Goal: Task Accomplishment & Management: Use online tool/utility

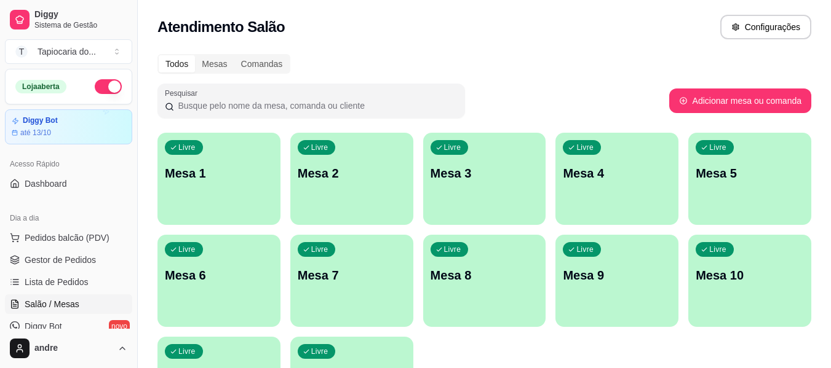
click at [426, 87] on div "Atendimento Salão Configurações Todos Mesas Comandas Pesquisar Adicionar mesa o…" at bounding box center [484, 222] width 693 height 444
click at [66, 258] on span "Gestor de Pedidos" at bounding box center [60, 260] width 71 height 12
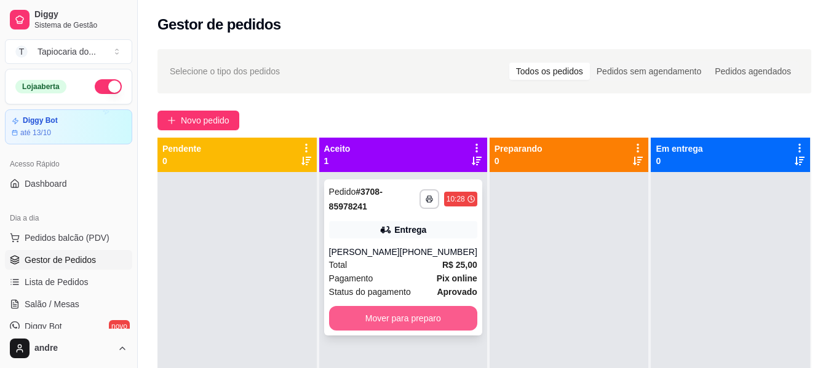
click at [419, 322] on button "Mover para preparo" at bounding box center [403, 318] width 148 height 25
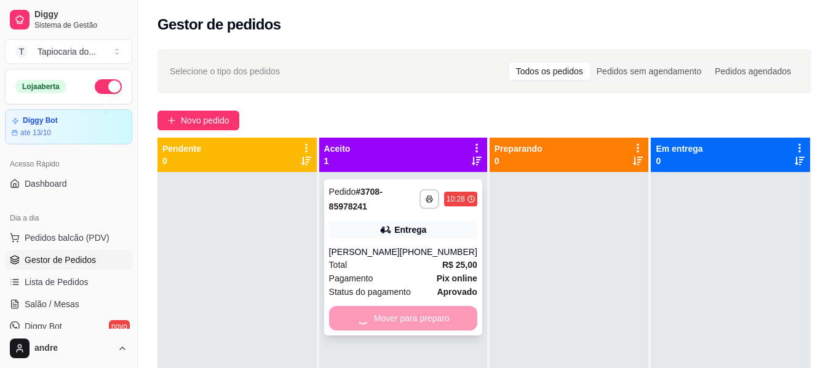
click at [432, 271] on div "Total R$ 25,00" at bounding box center [403, 265] width 148 height 14
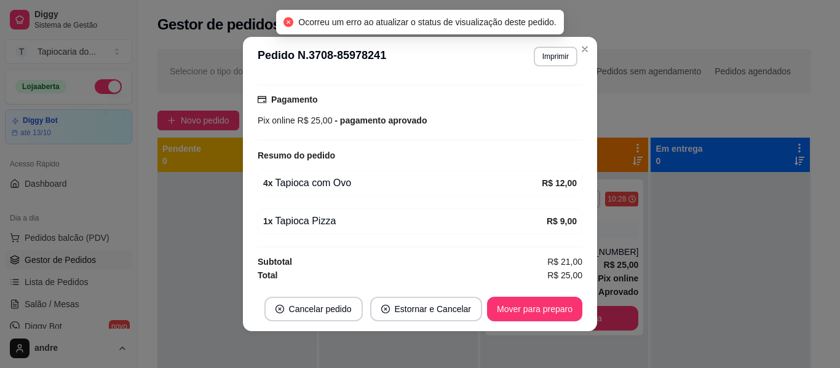
scroll to position [2, 0]
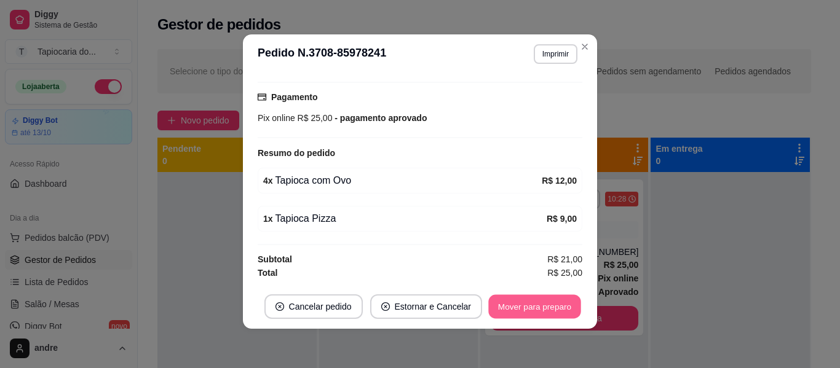
click at [556, 309] on button "Mover para preparo" at bounding box center [534, 307] width 92 height 24
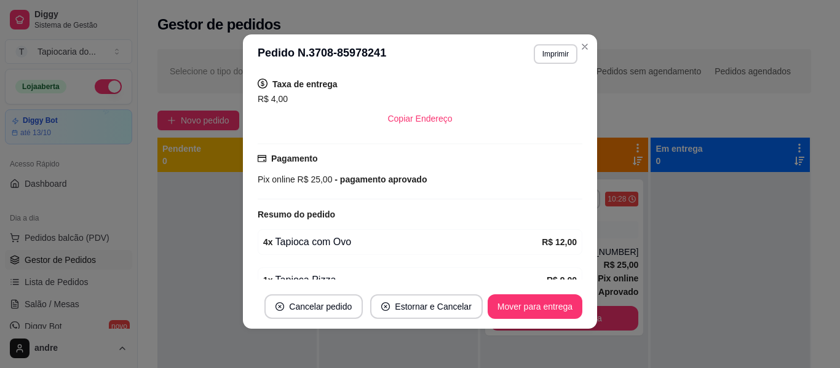
scroll to position [315, 0]
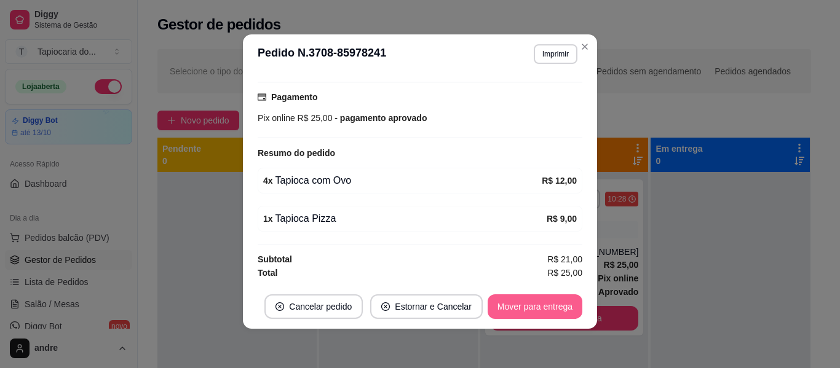
click at [536, 307] on button "Mover para entrega" at bounding box center [535, 307] width 95 height 25
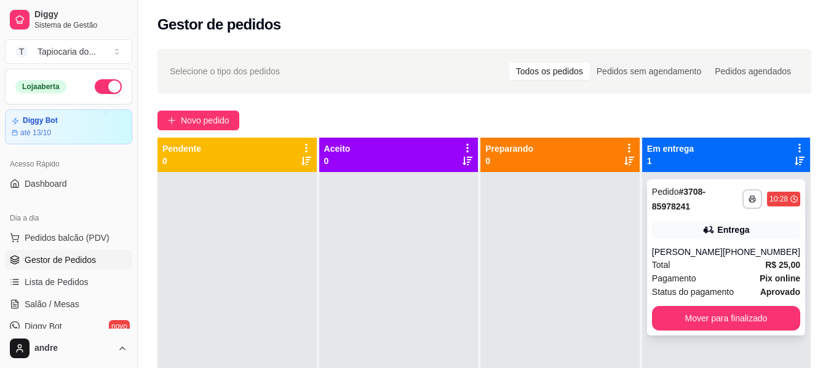
drag, startPoint x: 647, startPoint y: 263, endPoint x: 654, endPoint y: 262, distance: 6.9
click at [654, 262] on div "**********" at bounding box center [726, 258] width 158 height 156
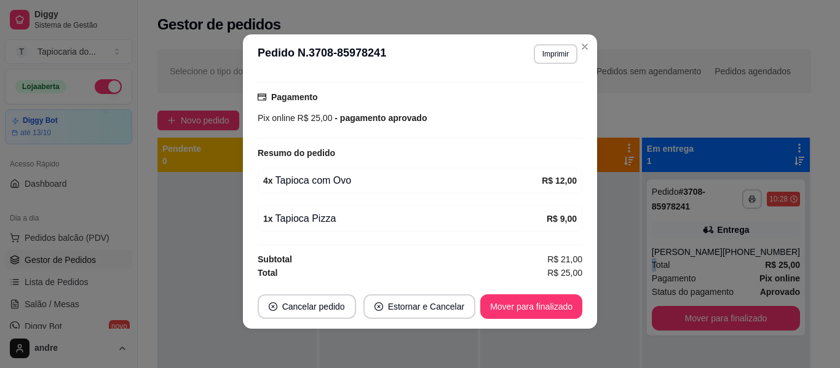
scroll to position [130, 0]
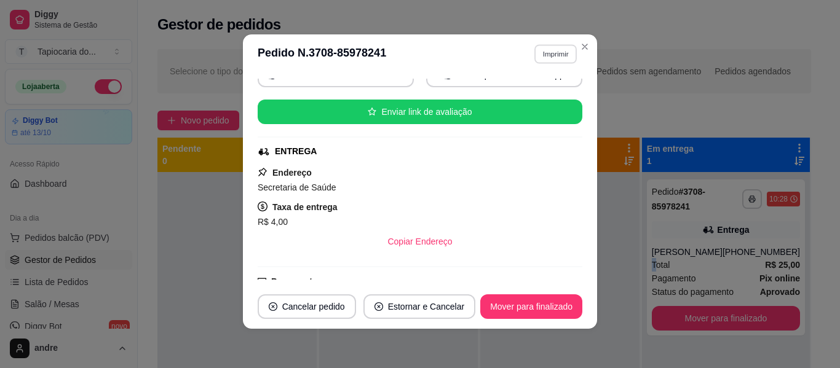
click at [559, 55] on button "Imprimir" at bounding box center [555, 53] width 42 height 19
click at [544, 95] on button "Impressora" at bounding box center [529, 97] width 89 height 20
click at [534, 305] on button "Mover para finalizado" at bounding box center [531, 307] width 102 height 25
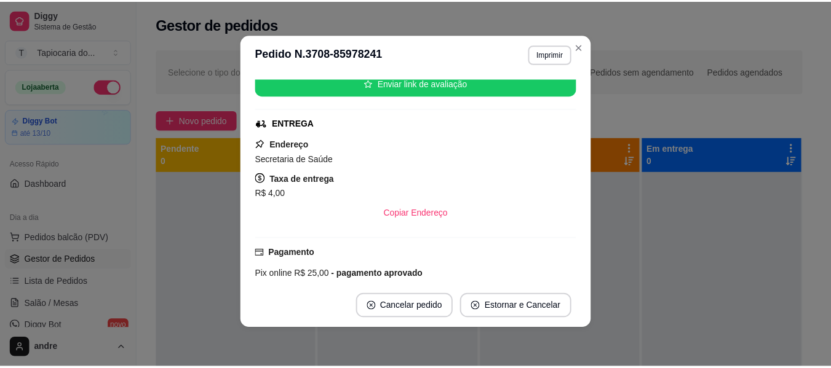
scroll to position [102, 0]
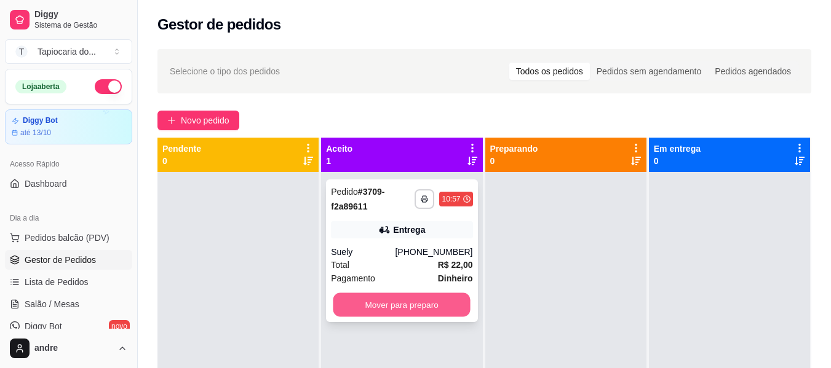
click at [418, 308] on button "Mover para preparo" at bounding box center [401, 305] width 137 height 24
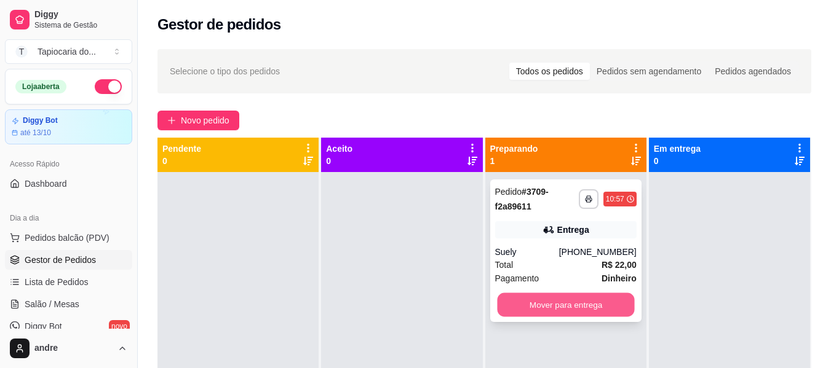
click at [612, 299] on button "Mover para entrega" at bounding box center [565, 305] width 137 height 24
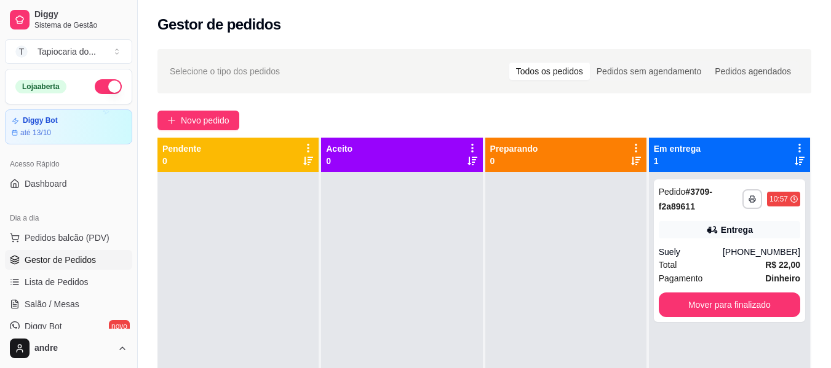
click at [95, 85] on button "button" at bounding box center [108, 86] width 27 height 15
